Goal: Transaction & Acquisition: Purchase product/service

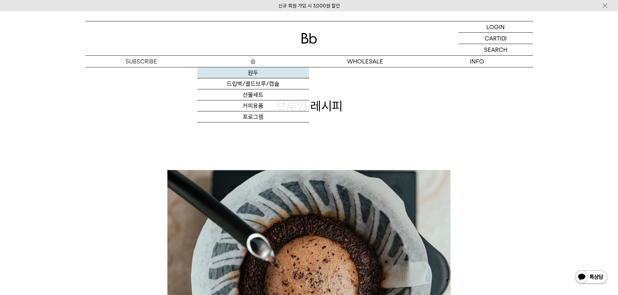
click at [257, 72] on link "원두" at bounding box center [253, 72] width 112 height 11
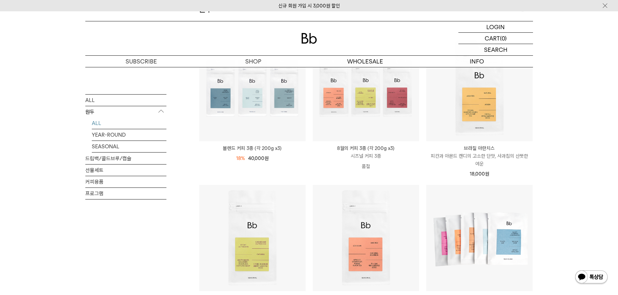
scroll to position [162, 0]
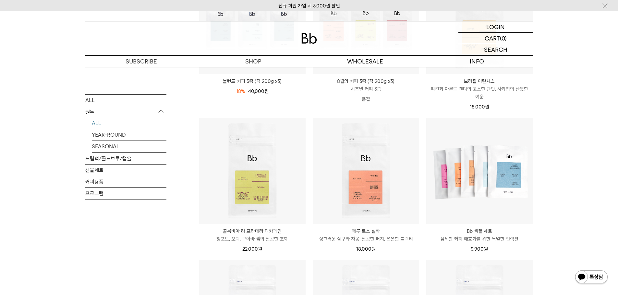
click at [588, 171] on div "SHOP 원두 ALL 원두 ALL YEAR-ROUND SEASONAL 드립백/콜드브루/캡슐 선물세트 커피용품 프로그램 원두 최신순" at bounding box center [309, 257] width 618 height 705
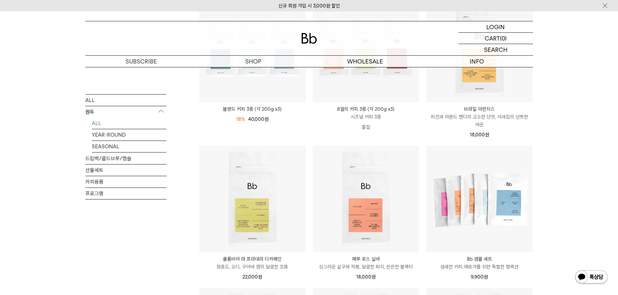
scroll to position [195, 0]
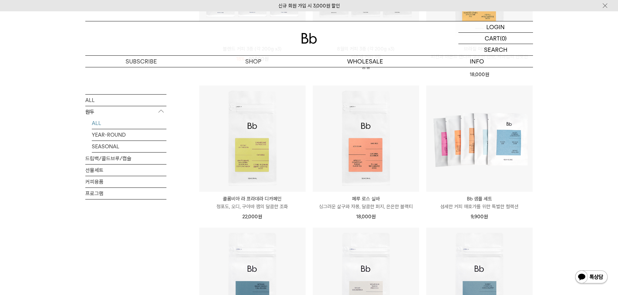
click at [161, 266] on div "ALL 원두 ALL YEAR-ROUND SEASONAL 드립백/콜드브루/캡슐 선물세트 커피용품 프로그램" at bounding box center [125, 240] width 81 height 673
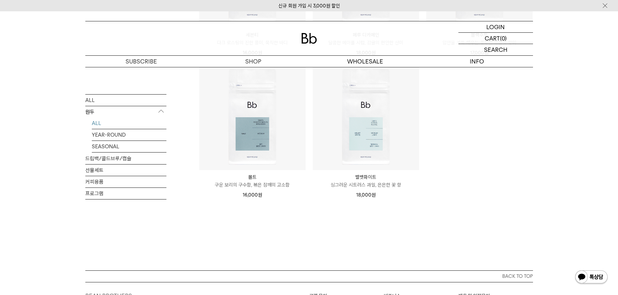
scroll to position [486, 0]
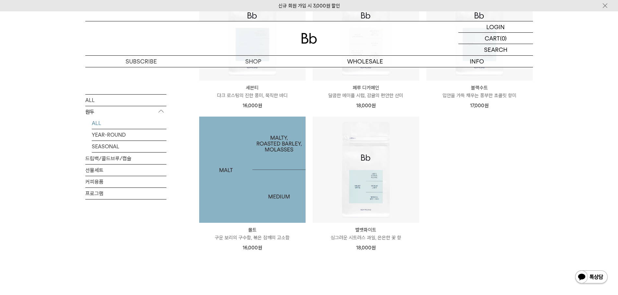
scroll to position [519, 0]
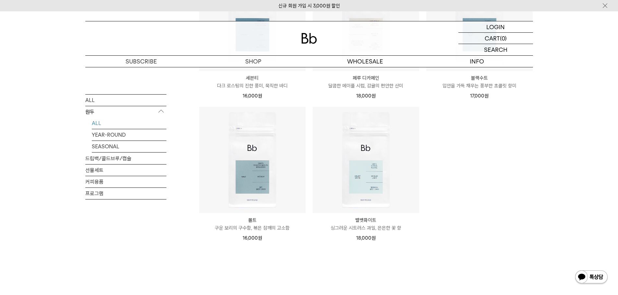
scroll to position [454, 0]
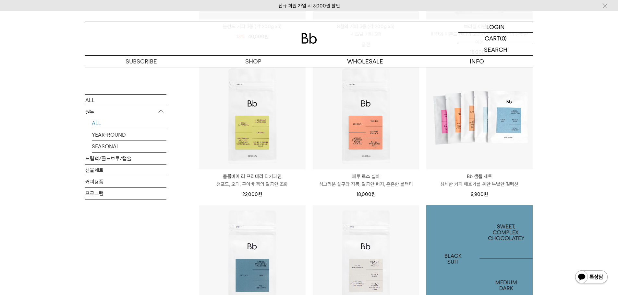
scroll to position [195, 0]
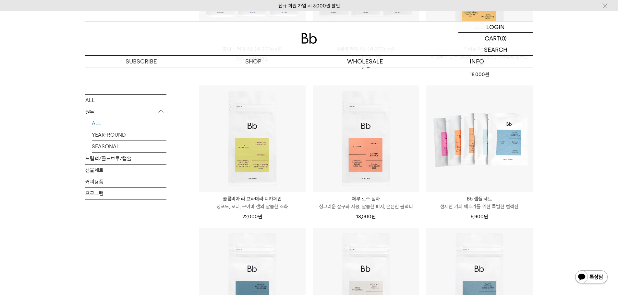
click at [565, 178] on div "SHOP 원두 ALL 원두 ALL YEAR-ROUND SEASONAL 드립백/콜드브루/캡슐 선물세트 커피용품 프로그램 원두 최신순" at bounding box center [309, 225] width 618 height 705
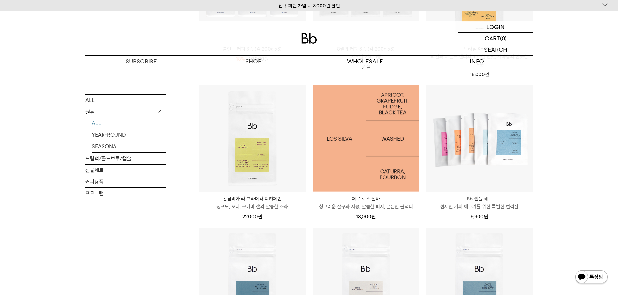
click at [391, 126] on img at bounding box center [366, 139] width 106 height 106
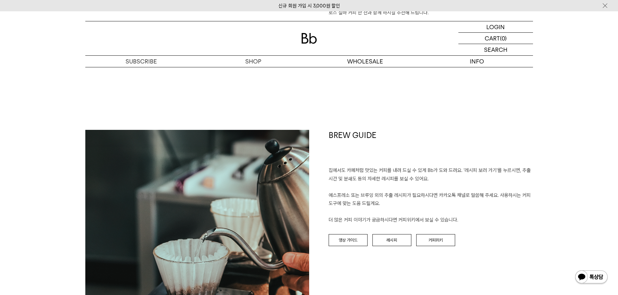
scroll to position [648, 0]
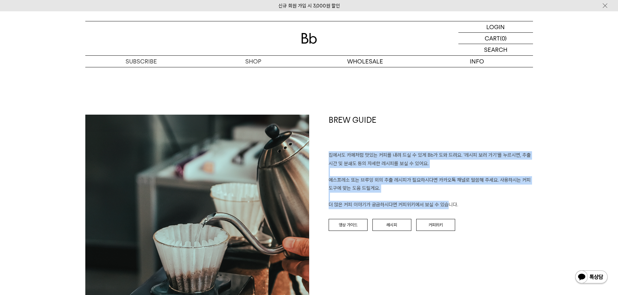
drag, startPoint x: 338, startPoint y: 159, endPoint x: 371, endPoint y: 203, distance: 54.5
click at [371, 203] on p "집에서도 카페처럼 맛있는 커피를 내려 드실 ﻿수 있게 Bb가 도와 드려요. '레시피 보러 가기'를 누르시면, 추출 시간 및 분쇄도 등의 자세한…" at bounding box center [430, 180] width 204 height 58
click at [392, 198] on p "집에서도 카페처럼 맛있는 커피를 내려 드실 ﻿수 있게 Bb가 도와 드려요. '레시피 보러 가기'를 누르시면, 추출 시간 및 분쇄도 등의 자세한…" at bounding box center [430, 180] width 204 height 58
click at [392, 183] on p "집에서도 카페처럼 맛있는 커피를 내려 드실 ﻿수 있게 Bb가 도와 드려요. '레시피 보러 가기'를 누르시면, 추출 시간 및 분쇄도 등의 자세한…" at bounding box center [430, 180] width 204 height 58
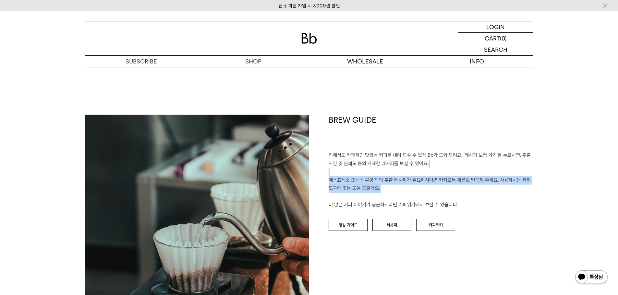
drag, startPoint x: 395, startPoint y: 173, endPoint x: 393, endPoint y: 200, distance: 27.3
click at [393, 200] on p "집에서도 카페처럼 맛있는 커피를 내려 드실 ﻿수 있게 Bb가 도와 드려요. '레시피 보러 가기'를 누르시면, 추출 시간 및 분쇄도 등의 자세한…" at bounding box center [430, 180] width 204 height 58
click at [392, 200] on p "집에서도 카페처럼 맛있는 커피를 내려 드실 ﻿수 있게 Bb가 도와 드려요. '레시피 보러 가기'를 누르시면, 추출 시간 및 분쇄도 등의 자세한…" at bounding box center [430, 180] width 204 height 58
click at [400, 179] on p "집에서도 카페처럼 맛있는 커피를 내려 드실 ﻿수 있게 Bb가 도와 드려요. '레시피 보러 가기'를 누르시면, 추출 시간 및 분쇄도 등의 자세한…" at bounding box center [430, 180] width 204 height 58
drag, startPoint x: 400, startPoint y: 175, endPoint x: 404, endPoint y: 194, distance: 19.3
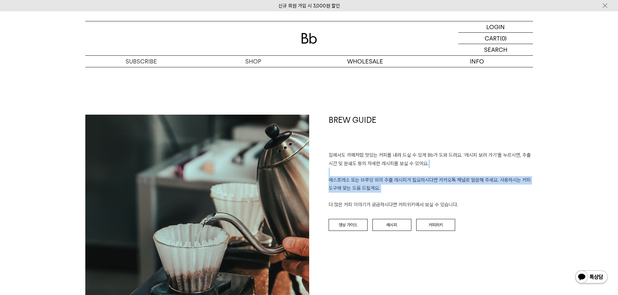
click at [404, 194] on p "집에서도 카페처럼 맛있는 커피를 내려 드실 ﻿수 있게 Bb가 도와 드려요. '레시피 보러 가기'를 누르시면, 추출 시간 및 분쇄도 등의 자세한…" at bounding box center [430, 180] width 204 height 58
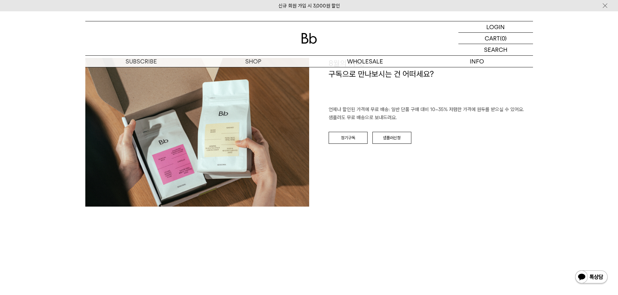
scroll to position [1005, 0]
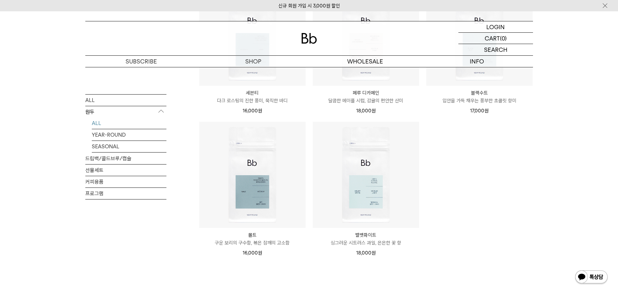
scroll to position [454, 0]
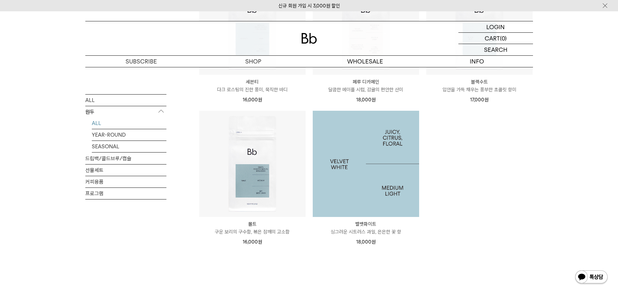
click at [408, 189] on img at bounding box center [366, 164] width 106 height 106
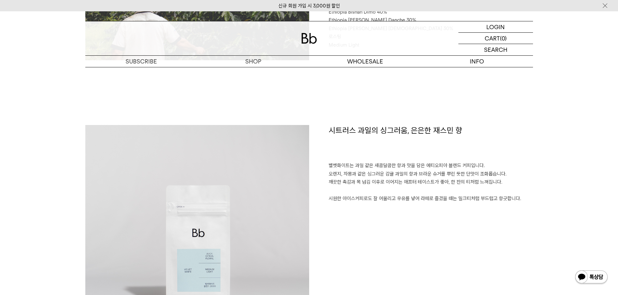
scroll to position [421, 0]
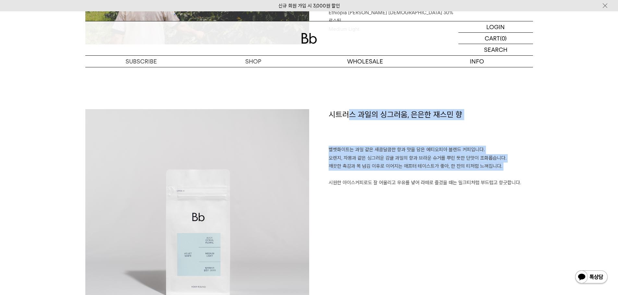
drag, startPoint x: 349, startPoint y: 140, endPoint x: 352, endPoint y: 178, distance: 38.4
click at [352, 178] on div "시트러스 과일의 싱그러움, 은은한 재스민 향 벨벳화이트는 과일 같은 새콤달콤한 향과 맛을 담은 에티오피아 블렌드 커피입니다. 오렌지, 자몽과 …" at bounding box center [421, 221] width 224 height 224
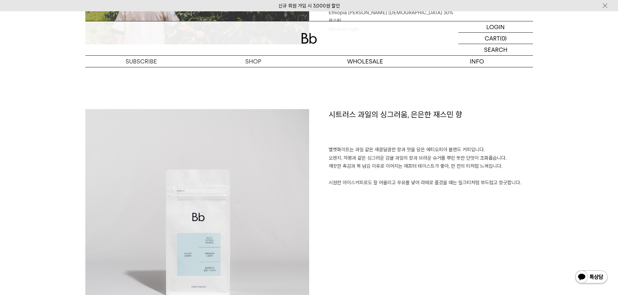
click at [355, 184] on p "벨벳화이트는 과일 같은 새콤달콤한 향과 맛을 담은 에티오피아 블렌드 커피입니다. 오렌지, 자몽과 같은 싱그러운 감귤 과일의 향과 브라운 슈거를…" at bounding box center [430, 166] width 204 height 41
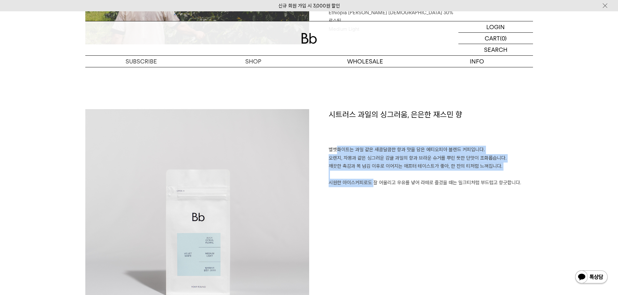
drag, startPoint x: 331, startPoint y: 150, endPoint x: 377, endPoint y: 196, distance: 64.2
click at [367, 188] on div "시트러스 과일의 싱그러움, 은은한 재스민 향 벨벳화이트는 과일 같은 새콤달콤한 향과 맛을 담은 에티오피아 블렌드 커피입니다. 오렌지, 자몽과 …" at bounding box center [421, 221] width 224 height 224
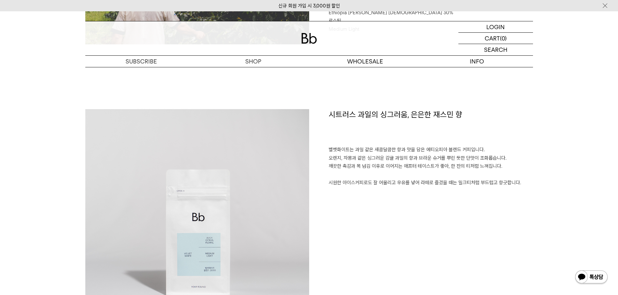
click at [383, 198] on div "시트러스 과일의 싱그러움, 은은한 재스민 향 벨벳화이트는 과일 같은 새콤달콤한 향과 맛을 담은 에티오피아 블렌드 커피입니다. 오렌지, 자몽과 …" at bounding box center [421, 221] width 224 height 224
drag, startPoint x: 382, startPoint y: 195, endPoint x: 382, endPoint y: 191, distance: 3.9
click at [382, 195] on div "시트러스 과일의 싱그러움, 은은한 재스민 향 벨벳화이트는 과일 같은 새콤달콤한 향과 맛을 담은 에티오피아 블렌드 커피입니다. 오렌지, 자몽과 …" at bounding box center [421, 221] width 224 height 224
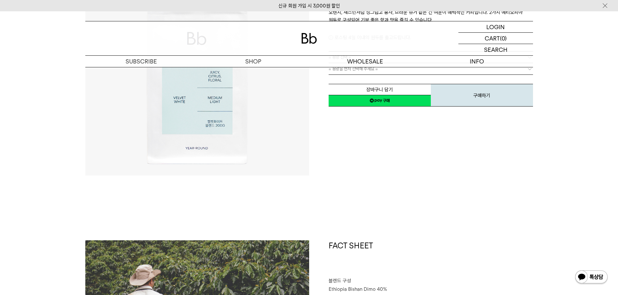
scroll to position [65, 0]
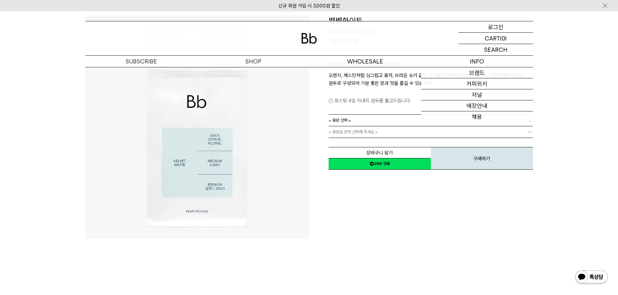
click at [513, 27] on div "LOGIN 로그인" at bounding box center [495, 26] width 75 height 11
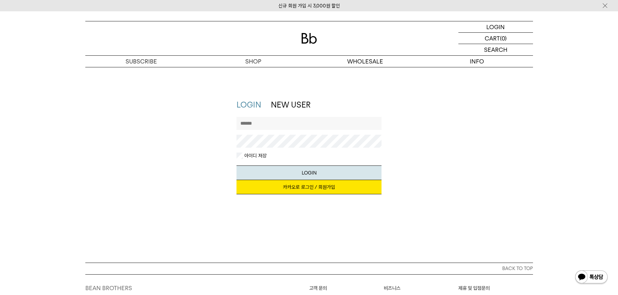
click at [313, 126] on input "text" at bounding box center [308, 123] width 145 height 13
click at [315, 184] on link "카카오로 로그인 / 회원가입" at bounding box center [308, 187] width 145 height 14
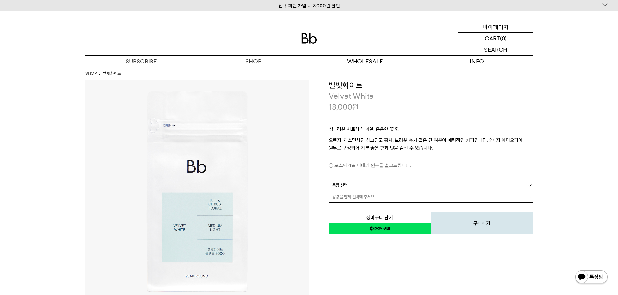
click at [493, 26] on p "마이페이지" at bounding box center [495, 26] width 26 height 11
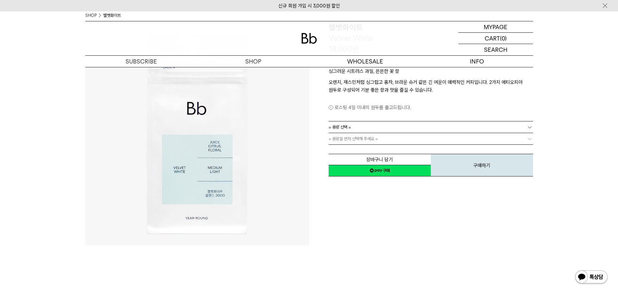
scroll to position [65, 0]
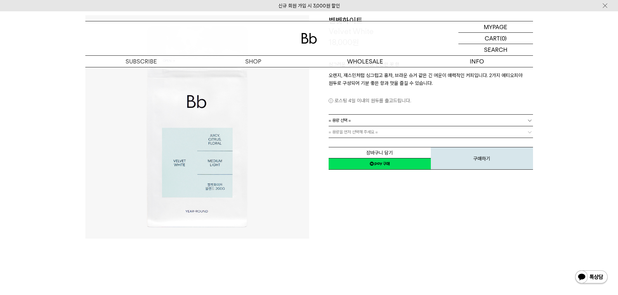
click at [364, 119] on link "= 용량 선택 =" at bounding box center [430, 120] width 204 height 11
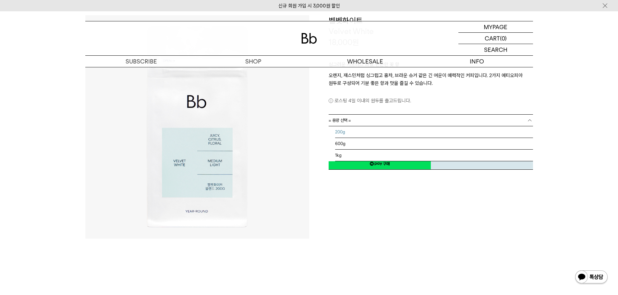
click at [354, 133] on li "200g" at bounding box center [434, 132] width 198 height 12
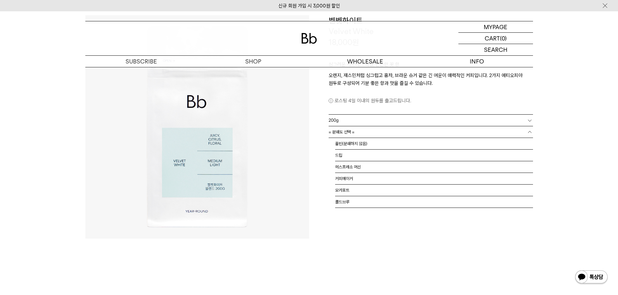
click at [355, 134] on link "= 분쇄도 선택 =" at bounding box center [430, 131] width 204 height 11
click at [355, 145] on li "홀빈(분쇄하지 않음)" at bounding box center [434, 144] width 198 height 12
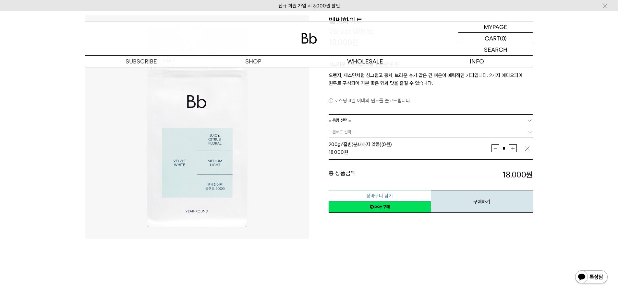
click at [385, 196] on button "장바구니 담기" at bounding box center [379, 195] width 102 height 11
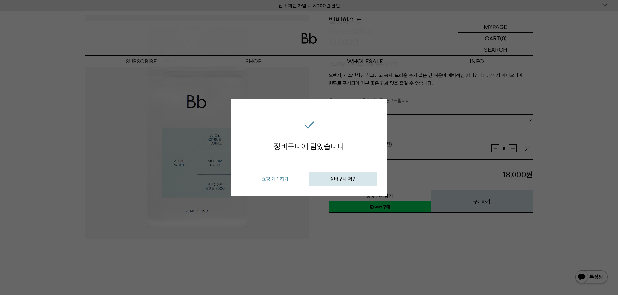
click at [293, 180] on button "쇼핑 계속하기" at bounding box center [275, 179] width 68 height 15
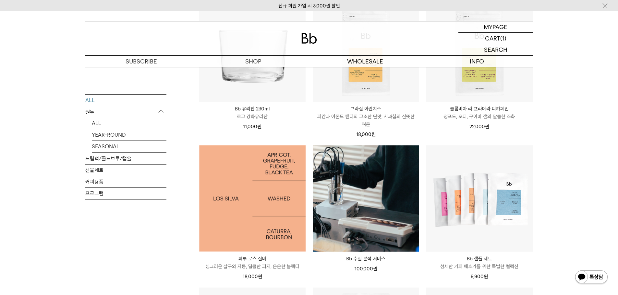
scroll to position [389, 0]
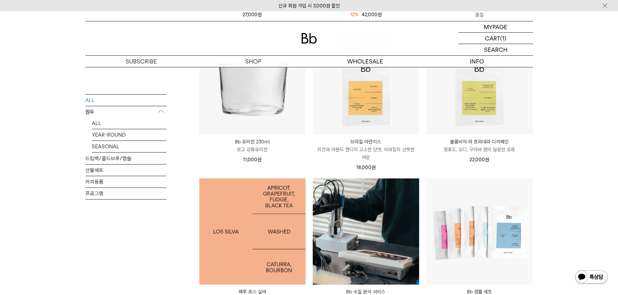
click at [263, 204] on img at bounding box center [252, 232] width 106 height 106
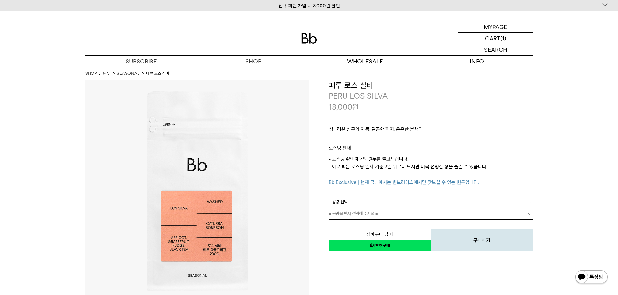
click at [357, 202] on link "= 용량 선택 =" at bounding box center [430, 201] width 204 height 11
click at [354, 212] on li "200g" at bounding box center [434, 214] width 198 height 12
click at [353, 212] on span "= 분쇄도 선택 =" at bounding box center [341, 213] width 26 height 11
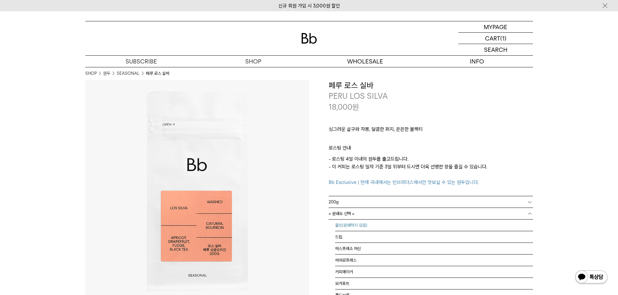
click at [352, 225] on li "홀빈(분쇄하지 않음)" at bounding box center [434, 226] width 198 height 12
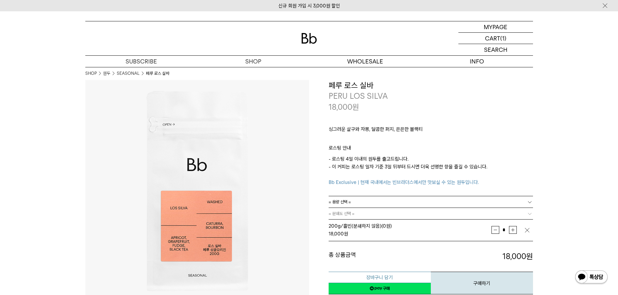
click at [392, 276] on button "장바구니 담기" at bounding box center [379, 277] width 102 height 11
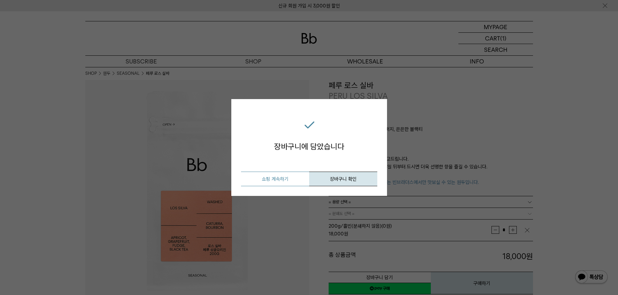
click at [275, 179] on button "쇼핑 계속하기" at bounding box center [275, 179] width 68 height 15
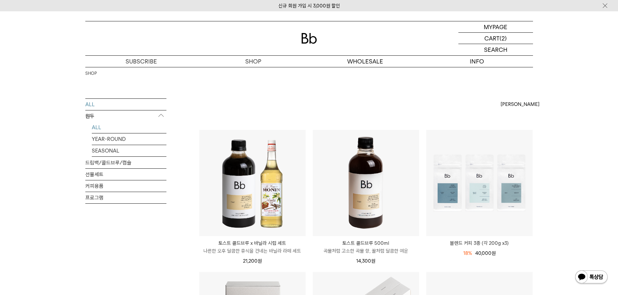
click at [101, 128] on link "ALL" at bounding box center [129, 127] width 75 height 11
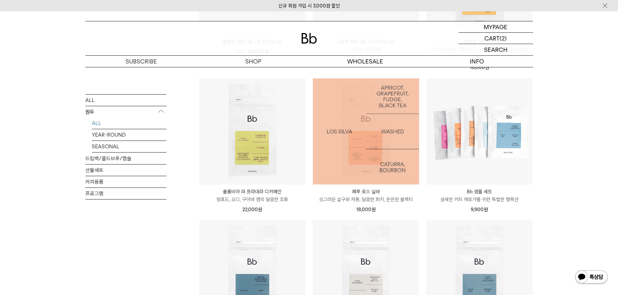
scroll to position [97, 0]
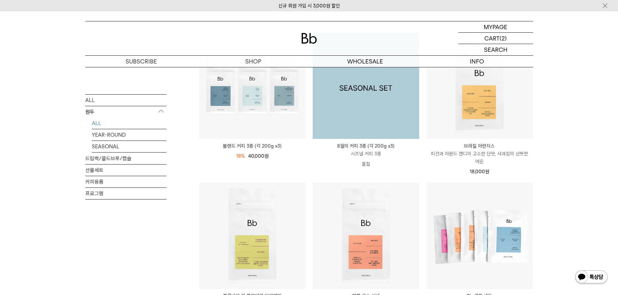
click at [400, 123] on img at bounding box center [366, 86] width 106 height 106
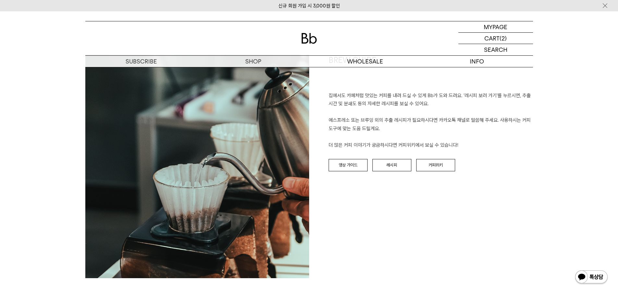
scroll to position [1297, 0]
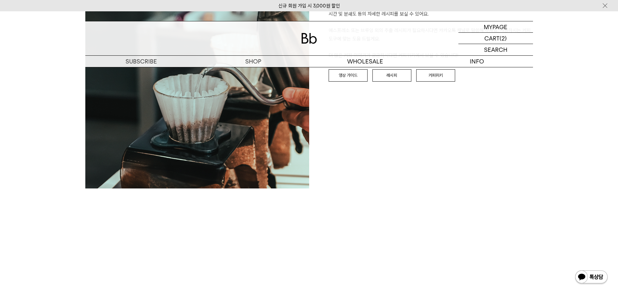
drag, startPoint x: 274, startPoint y: 192, endPoint x: 277, endPoint y: 186, distance: 6.8
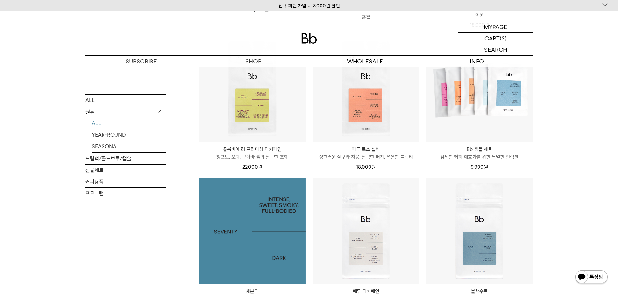
scroll to position [146, 0]
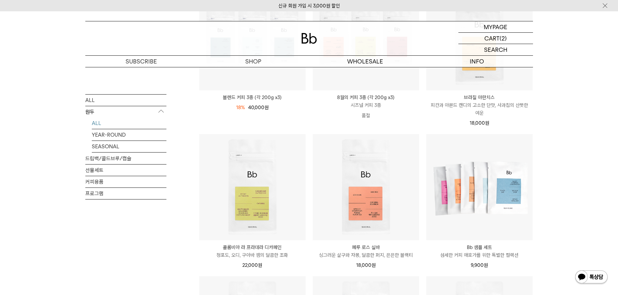
click at [560, 144] on div "SHOP 원두 ALL 원두 ALL YEAR-ROUND SEASONAL 드립백/콜드브루/캡슐 선물세트 커피용품 프로그램 원두 최신순" at bounding box center [309, 273] width 618 height 705
click at [573, 164] on div "SHOP 원두 ALL 원두 ALL YEAR-ROUND SEASONAL 드립백/콜드브루/캡슐 선물세트 커피용품 프로그램 원두 최신순" at bounding box center [309, 273] width 618 height 705
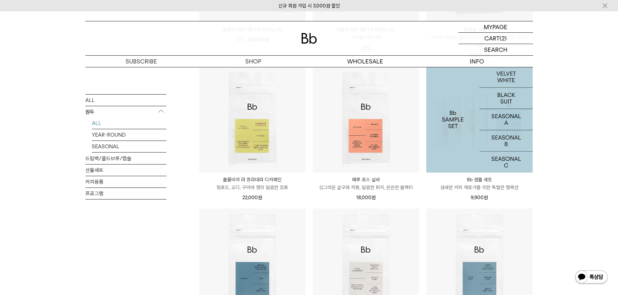
scroll to position [211, 0]
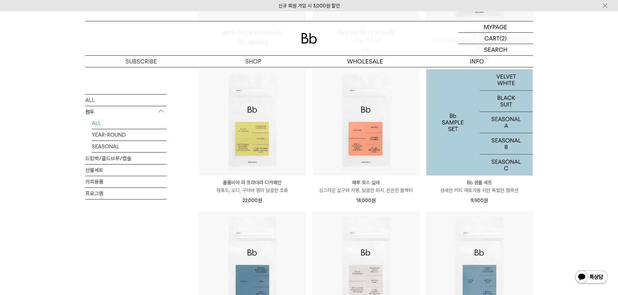
click at [497, 142] on img at bounding box center [479, 122] width 106 height 106
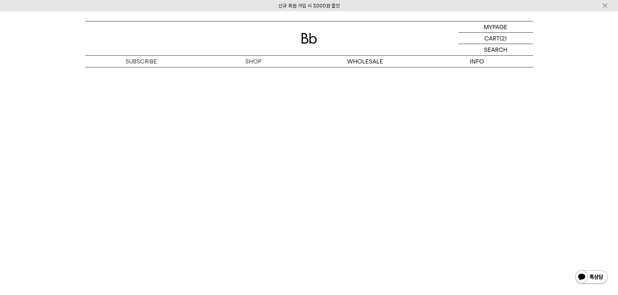
scroll to position [1362, 0]
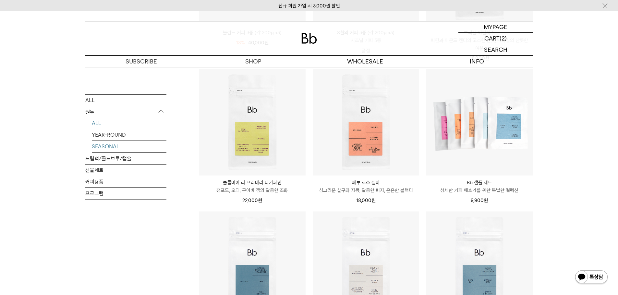
click at [119, 145] on link "SEASONAL" at bounding box center [129, 146] width 75 height 11
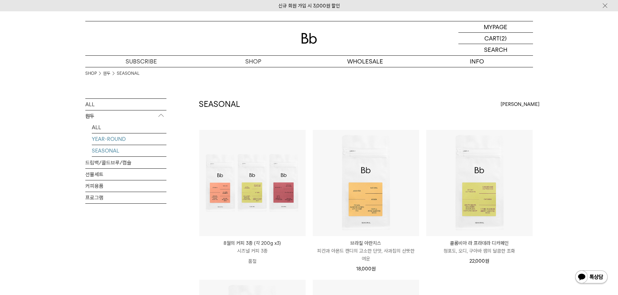
click at [129, 140] on link "YEAR-ROUND" at bounding box center [129, 139] width 75 height 11
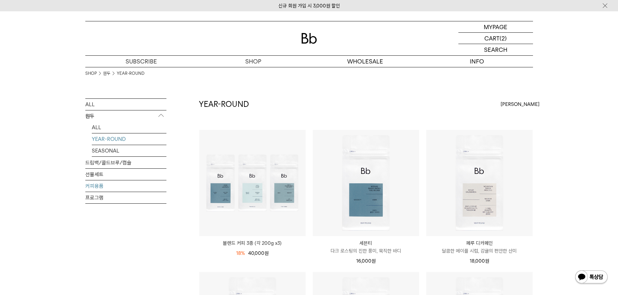
click at [111, 188] on link "커피용품" at bounding box center [125, 186] width 81 height 11
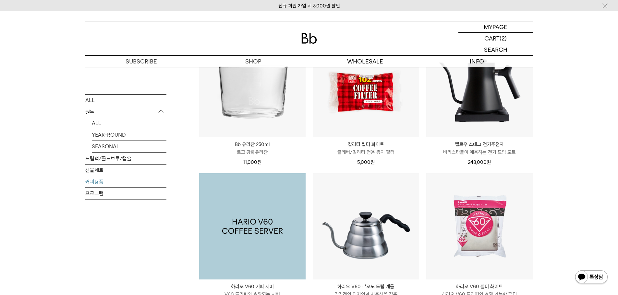
scroll to position [16, 0]
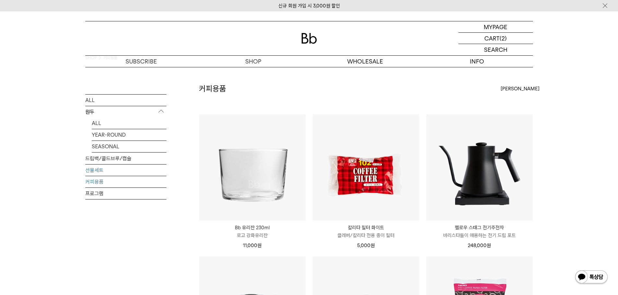
click at [110, 172] on link "선물세트" at bounding box center [125, 169] width 81 height 11
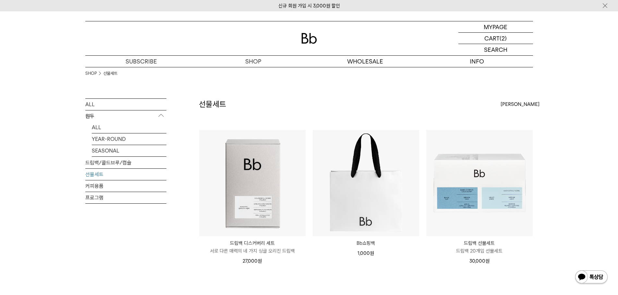
click at [587, 88] on div "SHOP 선물세트 ALL 원두 ALL YEAR-ROUND SEASONAL 드립백/콜드브루/캡슐 선물세트 커피용품 프로그램 선물세트" at bounding box center [309, 202] width 618 height 270
click at [495, 38] on p "장바구니" at bounding box center [491, 38] width 21 height 11
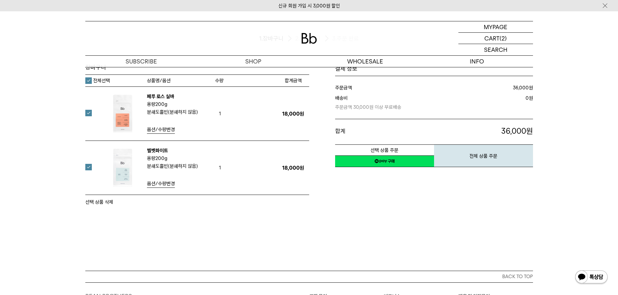
scroll to position [65, 0]
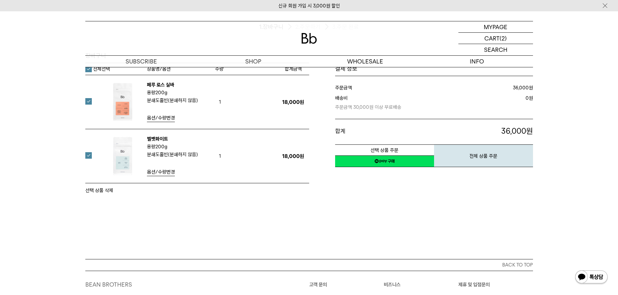
click at [343, 163] on link "네이버페이 구매하기" at bounding box center [384, 162] width 99 height 12
